Goal: Information Seeking & Learning: Learn about a topic

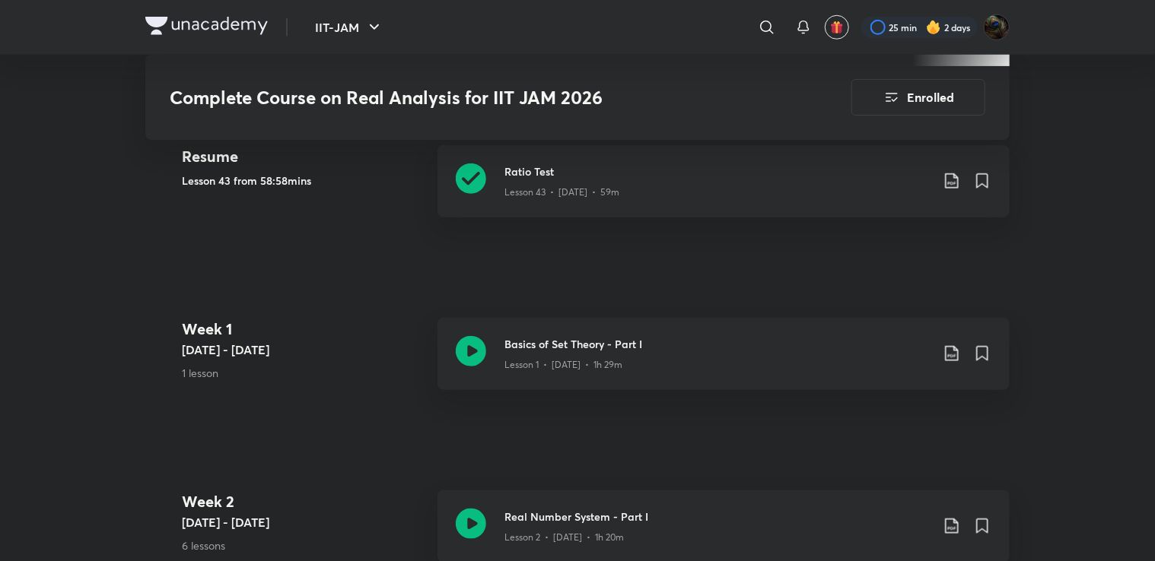
scroll to position [510, 0]
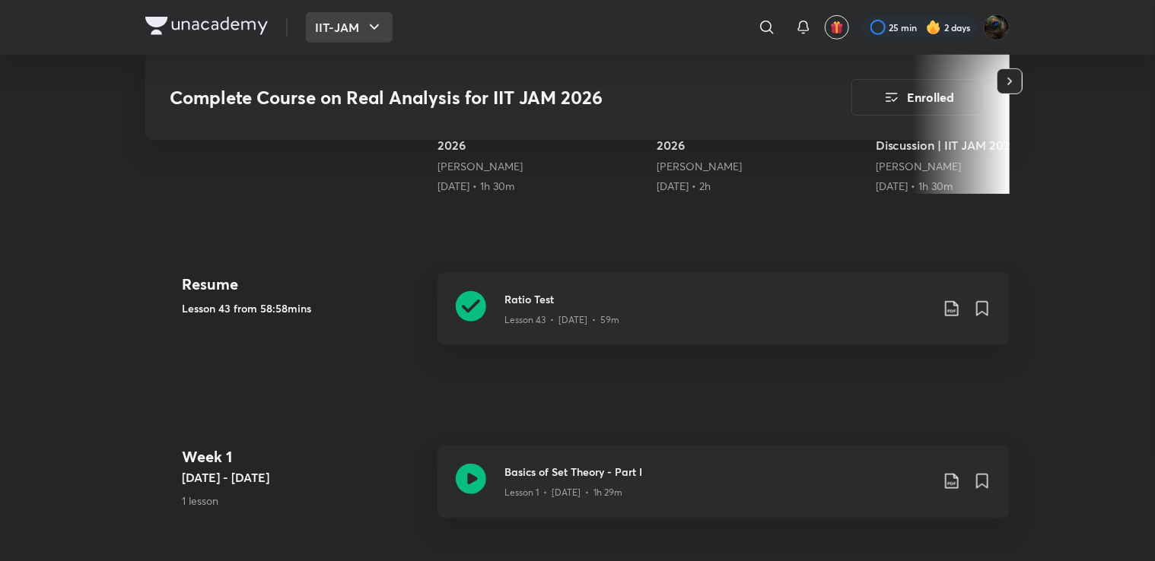
click at [354, 17] on button "IIT-JAM" at bounding box center [349, 27] width 87 height 30
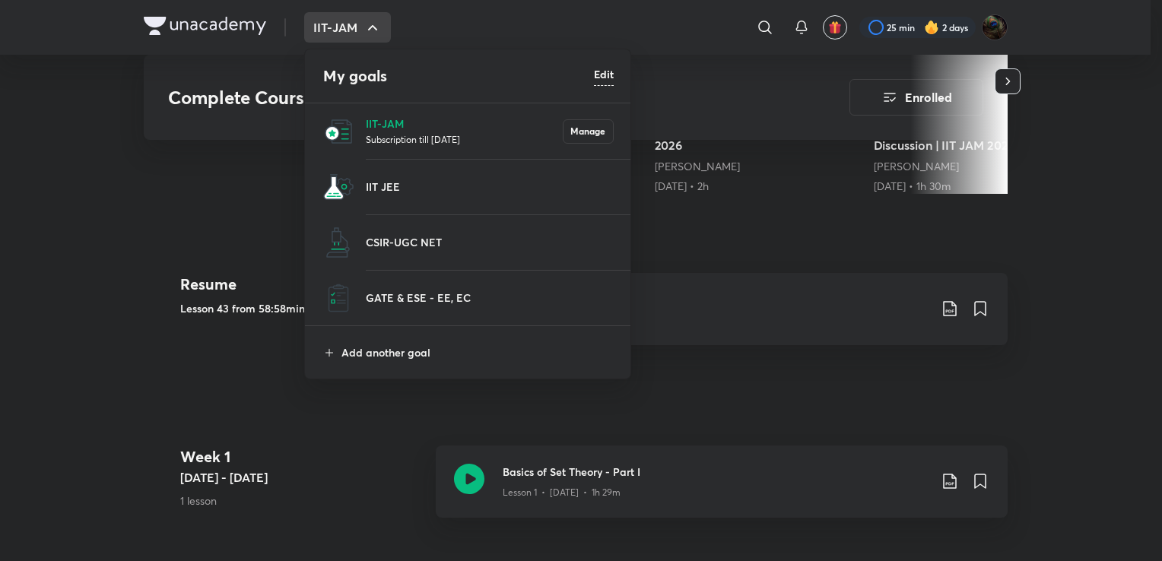
click at [371, 21] on div at bounding box center [581, 280] width 1162 height 561
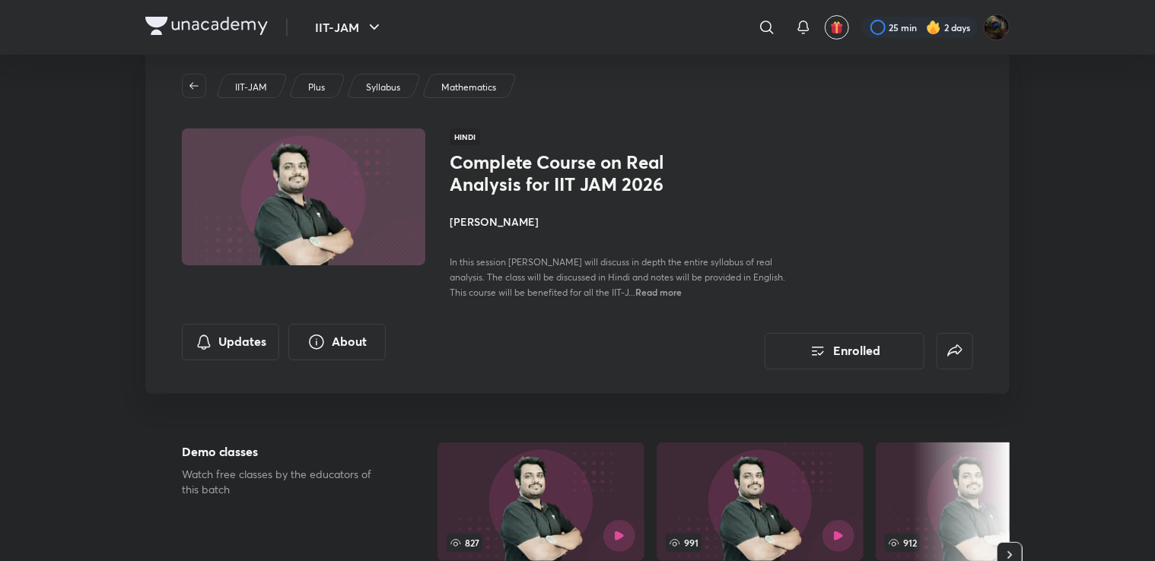
scroll to position [0, 0]
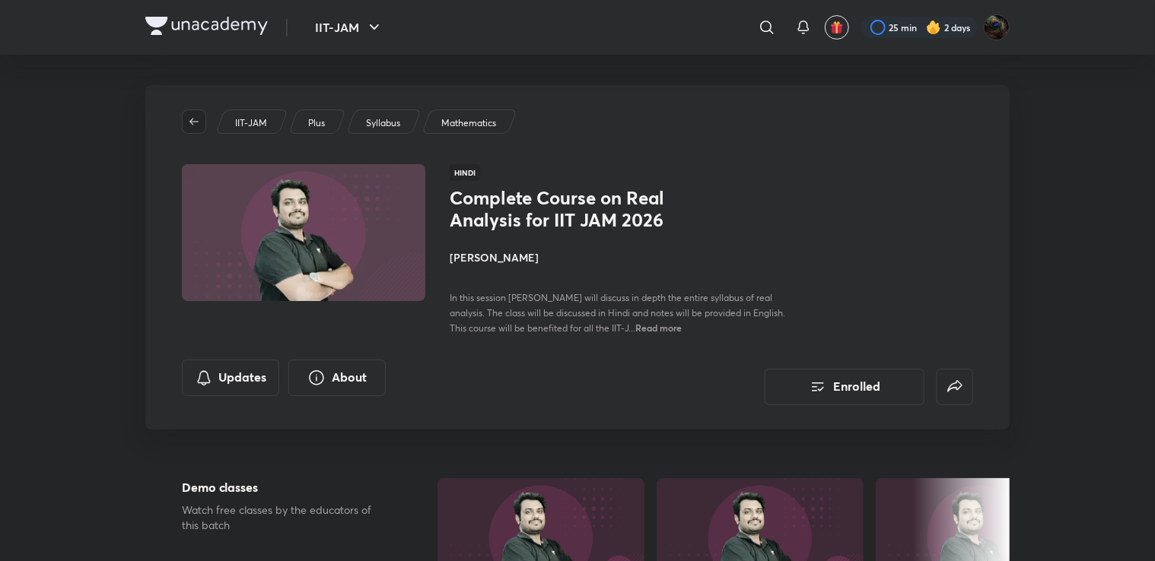
click at [196, 120] on icon "button" at bounding box center [194, 122] width 12 height 12
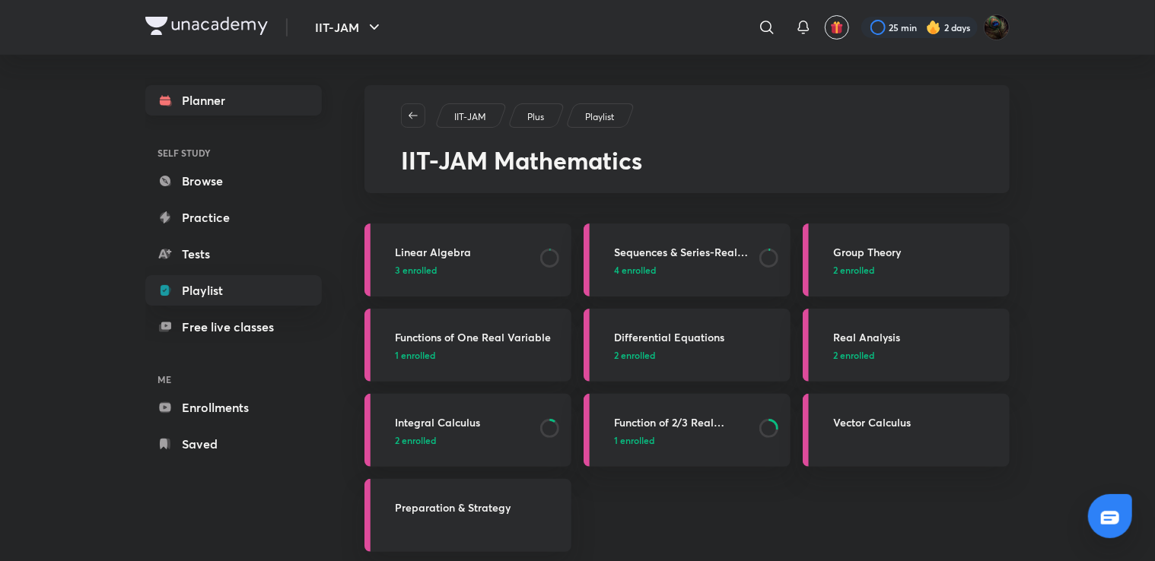
click at [201, 102] on link "Planner" at bounding box center [233, 100] width 176 height 30
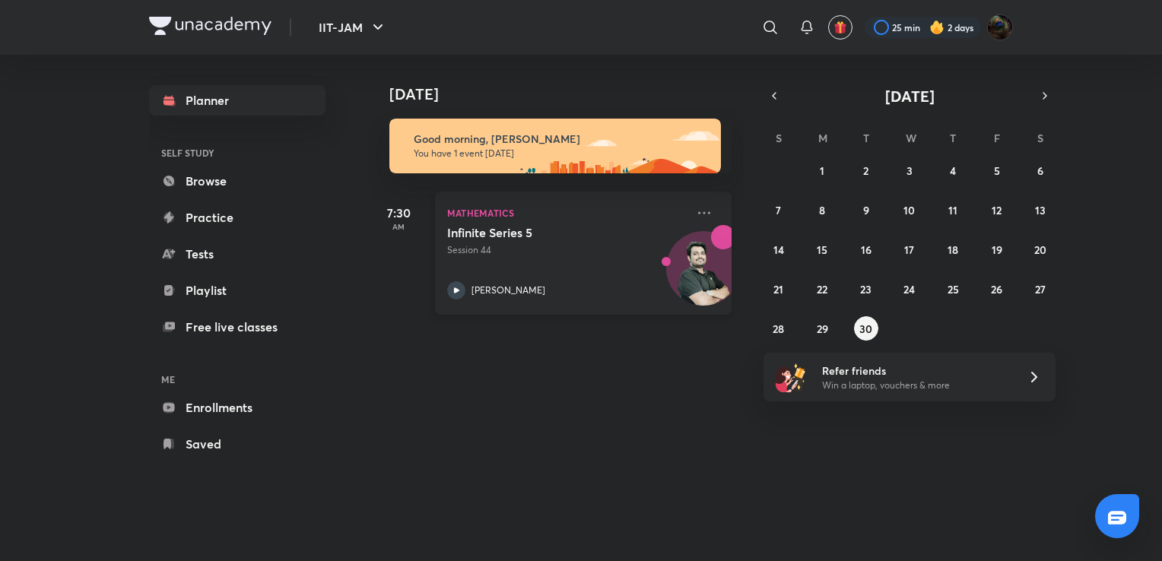
click at [455, 294] on icon at bounding box center [456, 290] width 18 height 18
